Goal: Task Accomplishment & Management: Manage account settings

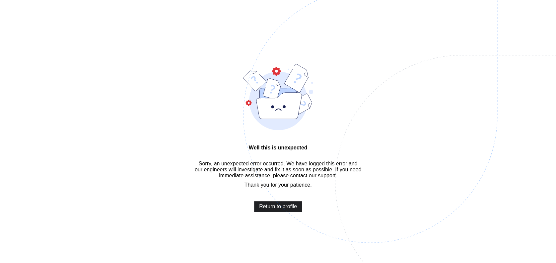
click at [282, 210] on span "Return to profile" at bounding box center [278, 207] width 38 height 6
click at [276, 210] on span "Return to profile" at bounding box center [278, 207] width 38 height 6
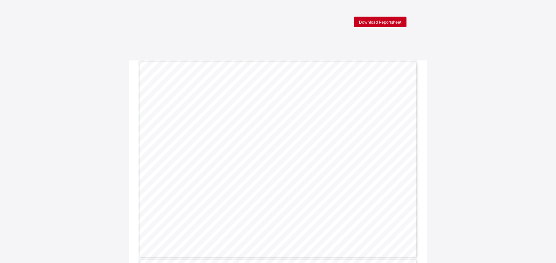
click at [385, 21] on span "Download Reportsheet" at bounding box center [380, 22] width 42 height 5
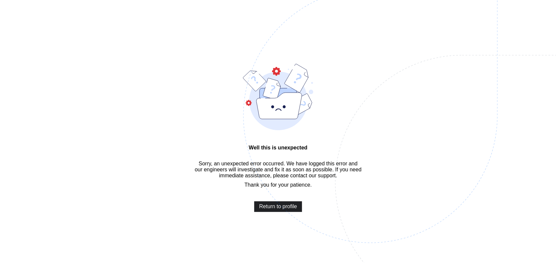
click at [276, 210] on span "Return to profile" at bounding box center [278, 207] width 38 height 6
drag, startPoint x: 303, startPoint y: 30, endPoint x: 309, endPoint y: 29, distance: 6.3
click at [303, 30] on img at bounding box center [416, 148] width 346 height 321
click at [271, 210] on span "Return to profile" at bounding box center [278, 207] width 38 height 6
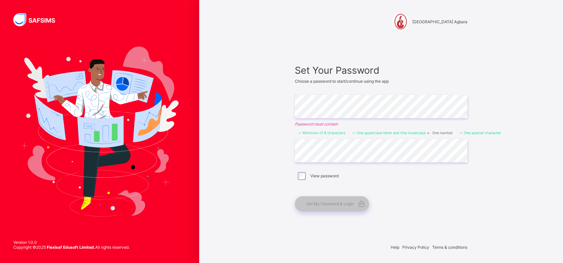
click at [484, 183] on div "[GEOGRAPHIC_DATA] Agbara Set Your Password Choose a password to start/continue …" at bounding box center [381, 131] width 364 height 263
click at [267, 175] on div "[GEOGRAPHIC_DATA] Agbara Set Your Password Choose a password to start/continue …" at bounding box center [381, 131] width 364 height 263
click at [438, 194] on div "Set My Password & Login" at bounding box center [381, 201] width 173 height 22
click at [464, 212] on div "Set Your Password Choose a password to start/continue using the app Enter Passw…" at bounding box center [381, 138] width 186 height 174
click at [486, 197] on div "[GEOGRAPHIC_DATA] Agbara Set Your Password Choose a password to start/continue …" at bounding box center [381, 131] width 364 height 263
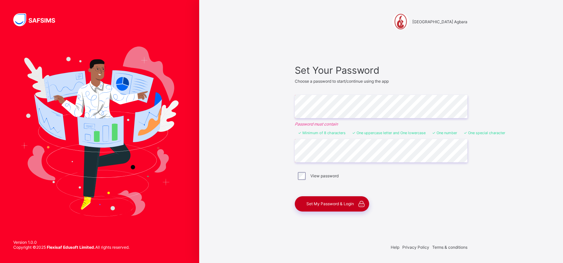
click at [345, 203] on span "Set My Password & Login" at bounding box center [329, 203] width 47 height 5
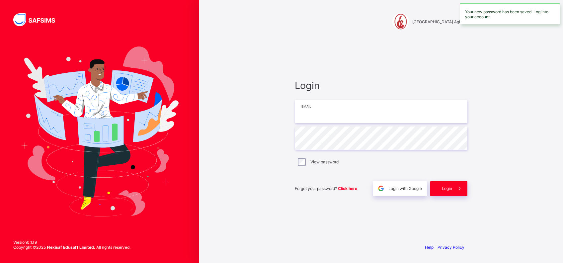
type input "**********"
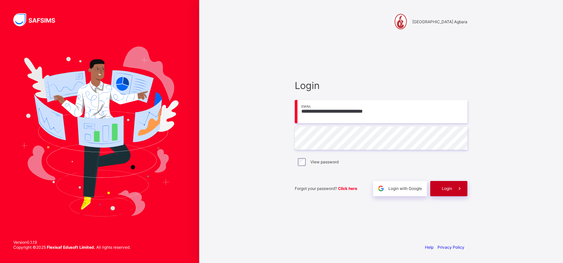
click at [441, 188] on div "Login" at bounding box center [448, 188] width 37 height 15
click at [445, 185] on div "Login" at bounding box center [448, 188] width 37 height 15
